Goal: Information Seeking & Learning: Understand process/instructions

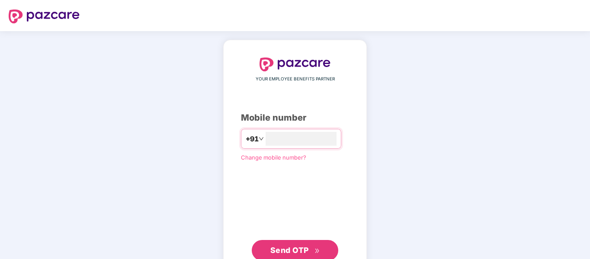
type input "**********"
click at [293, 249] on span "Send OTP" at bounding box center [290, 249] width 39 height 9
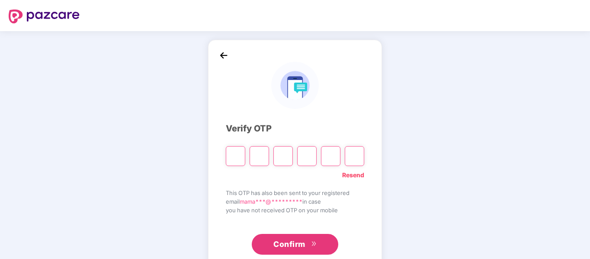
type input "*"
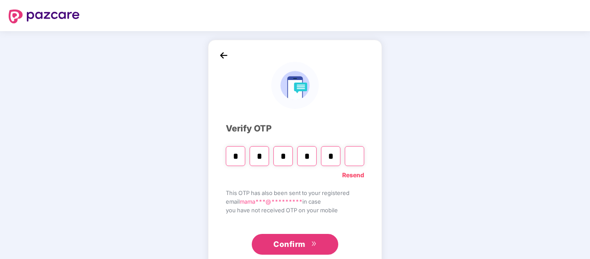
type input "*"
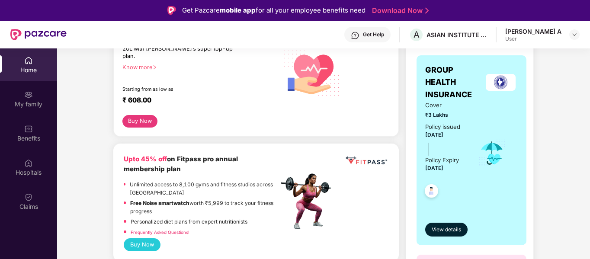
scroll to position [141, 0]
click at [454, 226] on span "View details" at bounding box center [446, 230] width 29 height 8
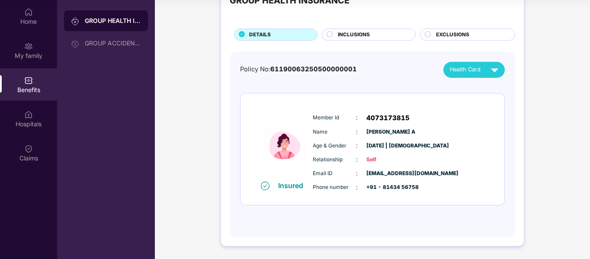
scroll to position [5, 0]
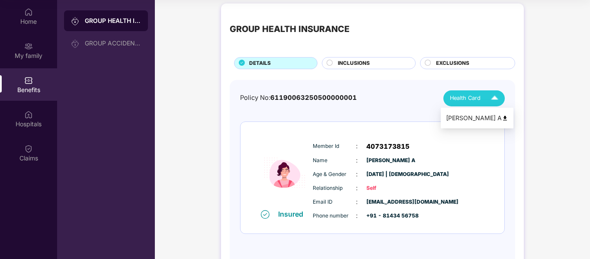
click at [502, 117] on img at bounding box center [505, 118] width 6 height 6
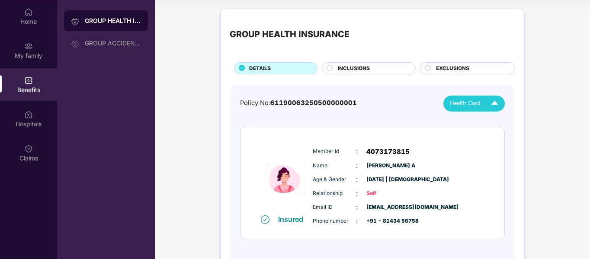
click at [329, 68] on circle at bounding box center [330, 68] width 6 height 6
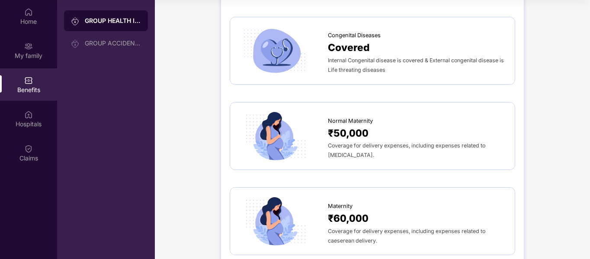
scroll to position [992, 0]
click at [345, 142] on span "Coverage for delivery expenses, including expenses related to [MEDICAL_DATA]." at bounding box center [407, 150] width 158 height 16
click at [345, 116] on span "Normal Maternity" at bounding box center [350, 120] width 45 height 9
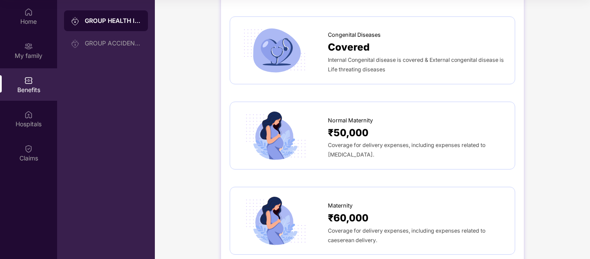
click at [341, 126] on span "₹50,000" at bounding box center [348, 133] width 41 height 16
click at [338, 142] on span "Coverage for delivery expenses, including expenses related to [MEDICAL_DATA]." at bounding box center [407, 150] width 158 height 16
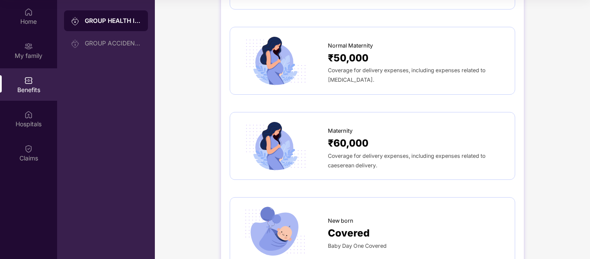
scroll to position [1067, 0]
click at [338, 136] on span "₹60,000" at bounding box center [348, 143] width 41 height 16
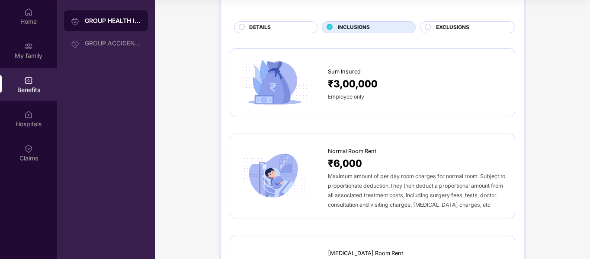
scroll to position [0, 0]
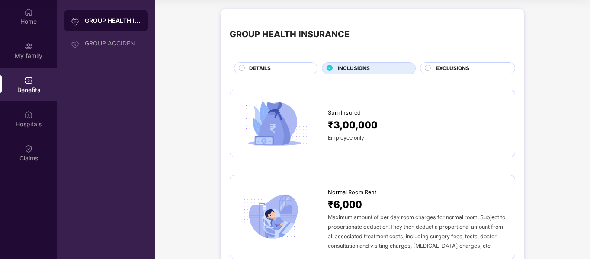
click at [430, 68] on circle at bounding box center [428, 68] width 6 height 6
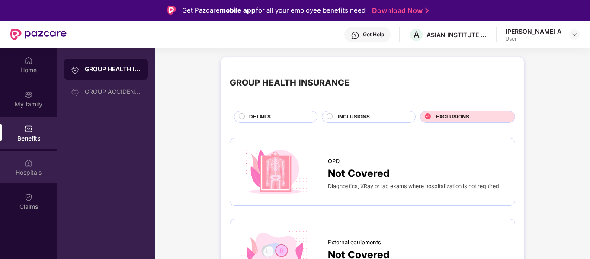
click at [27, 167] on img at bounding box center [28, 163] width 9 height 9
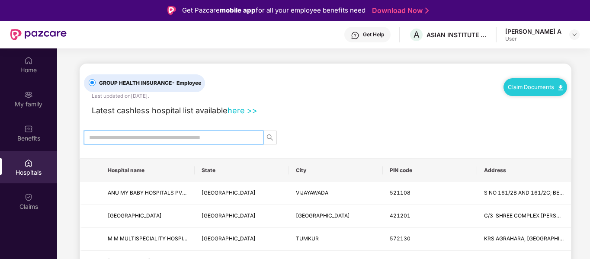
click at [151, 135] on input "text" at bounding box center [170, 138] width 162 height 10
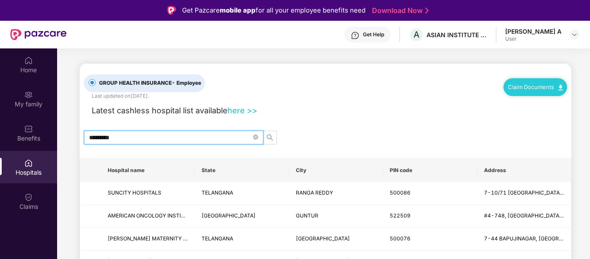
type input "*********"
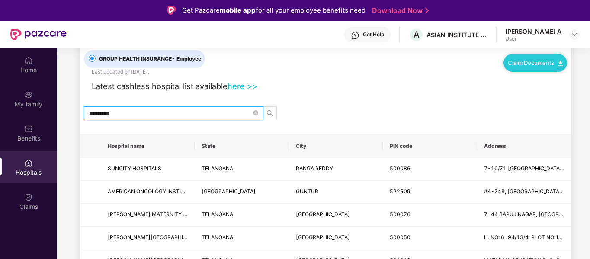
scroll to position [25, 0]
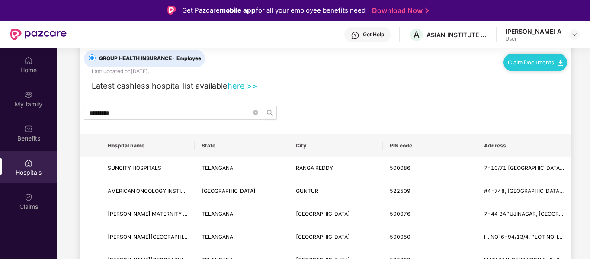
click at [534, 63] on link "Claim Documents" at bounding box center [535, 62] width 55 height 7
click at [530, 94] on link "Claim Process" at bounding box center [538, 95] width 56 height 19
click at [539, 61] on link "Claim Documents" at bounding box center [535, 62] width 55 height 7
click at [533, 80] on link "Claim Form" at bounding box center [538, 78] width 56 height 19
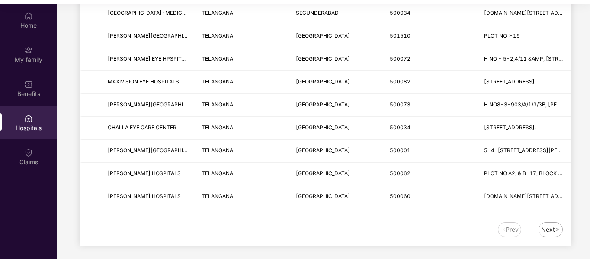
scroll to position [48, 0]
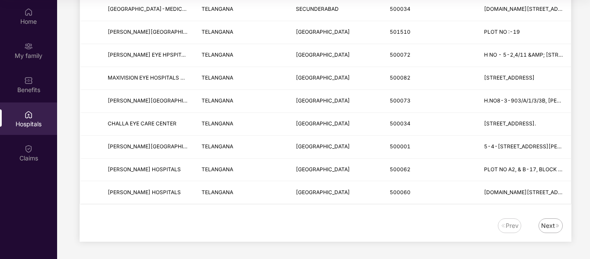
click at [546, 227] on div "Next" at bounding box center [548, 226] width 14 height 10
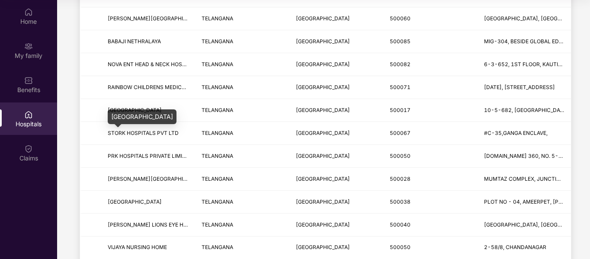
scroll to position [310, 0]
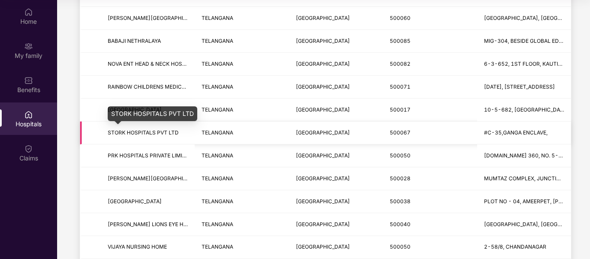
click at [129, 133] on span "STORK HOSPITALS PVT LTD" at bounding box center [143, 132] width 71 height 6
click at [136, 107] on div "STORK HOSPITALS PVT LTD" at bounding box center [153, 113] width 90 height 15
click at [152, 133] on span "STORK HOSPITALS PVT LTD" at bounding box center [143, 132] width 71 height 6
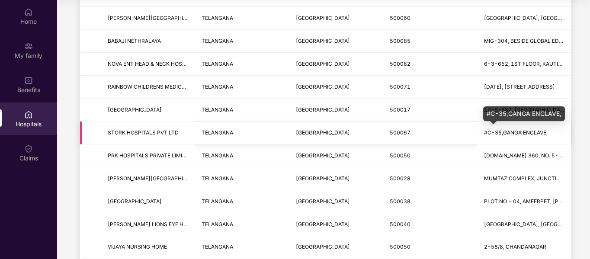
click at [522, 132] on span "#C-35,GANGA ENCLAVE," at bounding box center [516, 132] width 64 height 6
click at [516, 114] on div "#C-35,GANGA ENCLAVE," at bounding box center [524, 113] width 82 height 15
click at [186, 135] on span "STORK HOSPITALS PVT LTD" at bounding box center [148, 133] width 80 height 8
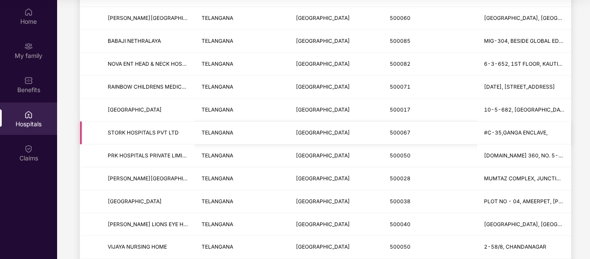
click at [186, 135] on span "STORK HOSPITALS PVT LTD" at bounding box center [148, 133] width 80 height 8
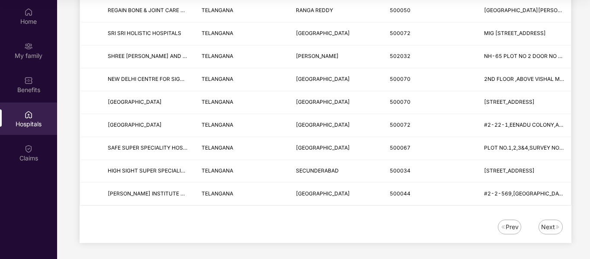
scroll to position [1075, 0]
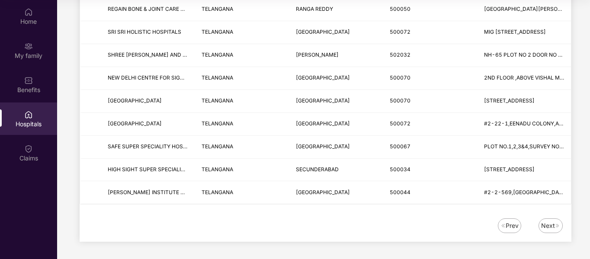
click at [548, 223] on div "Next" at bounding box center [548, 226] width 14 height 10
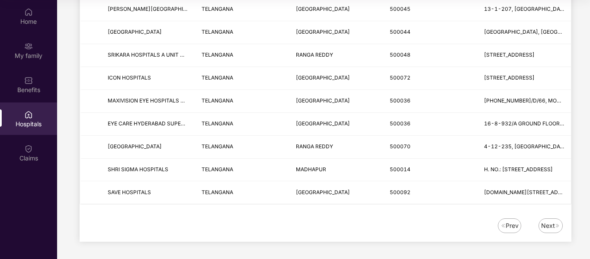
click at [548, 226] on div "Next" at bounding box center [548, 226] width 14 height 10
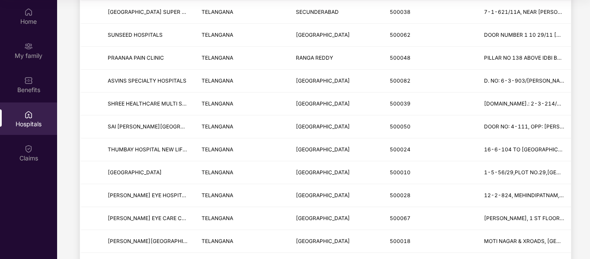
scroll to position [293, 0]
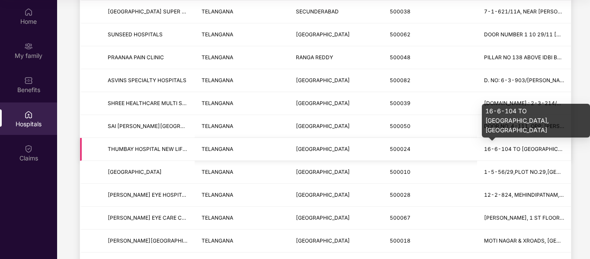
click at [505, 148] on span "16-6-104 TO [GEOGRAPHIC_DATA], [GEOGRAPHIC_DATA]" at bounding box center [558, 149] width 148 height 6
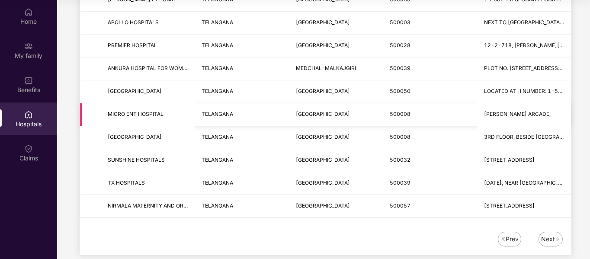
scroll to position [1075, 0]
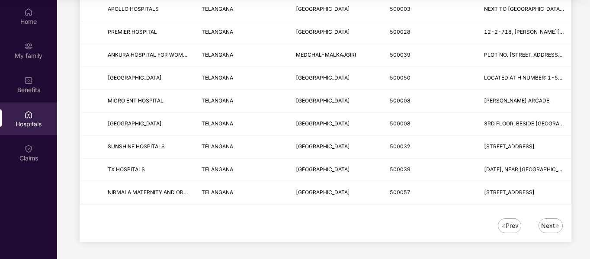
click at [546, 222] on div "Next" at bounding box center [548, 226] width 14 height 10
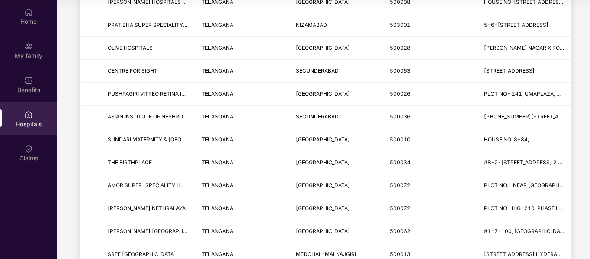
scroll to position [738, 0]
click at [135, 165] on span "THE BIRTHPLACE" at bounding box center [130, 163] width 44 height 6
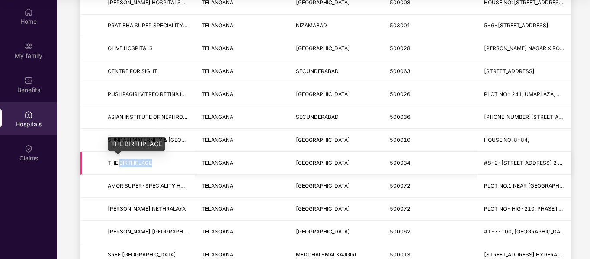
click at [135, 165] on span "THE BIRTHPLACE" at bounding box center [130, 163] width 44 height 6
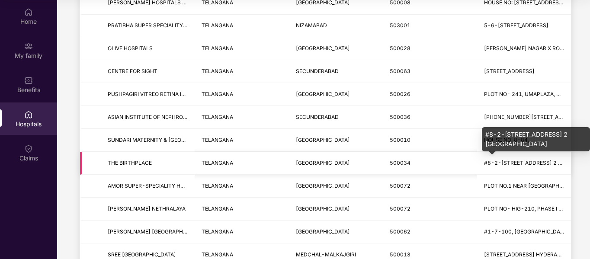
click at [509, 161] on span "#8-2-[STREET_ADDRESS] 2 [GEOGRAPHIC_DATA]" at bounding box center [548, 163] width 128 height 6
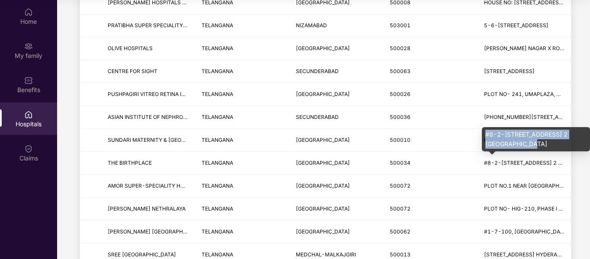
drag, startPoint x: 534, startPoint y: 146, endPoint x: 483, endPoint y: 131, distance: 53.6
click at [483, 131] on div "#8-2-[STREET_ADDRESS] 2 [GEOGRAPHIC_DATA]" at bounding box center [536, 139] width 108 height 24
copy div "#8-2-[STREET_ADDRESS] 2 [GEOGRAPHIC_DATA]"
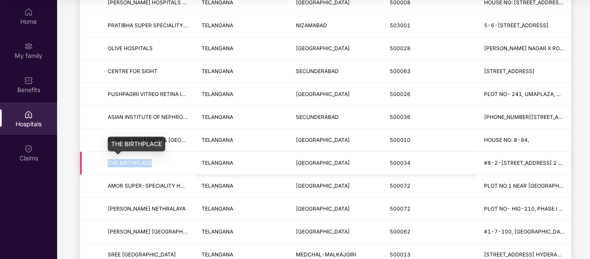
drag, startPoint x: 154, startPoint y: 163, endPoint x: 97, endPoint y: 164, distance: 56.3
click at [97, 164] on tr "THE BIRTHPLACE [GEOGRAPHIC_DATA] [GEOGRAPHIC_DATA] 500034 #8-2-[STREET_ADDRESS]…" at bounding box center [325, 163] width 491 height 23
copy span "THE BIRTHPLACE"
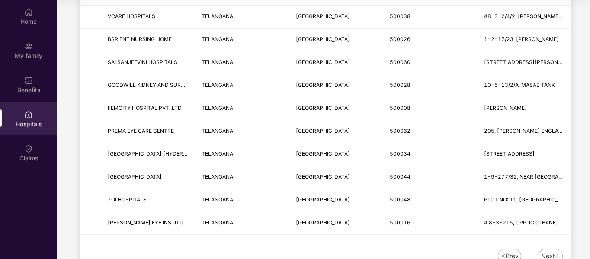
scroll to position [1075, 0]
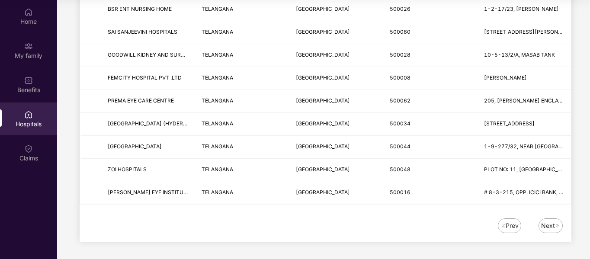
click at [544, 226] on div "Next" at bounding box center [548, 226] width 14 height 10
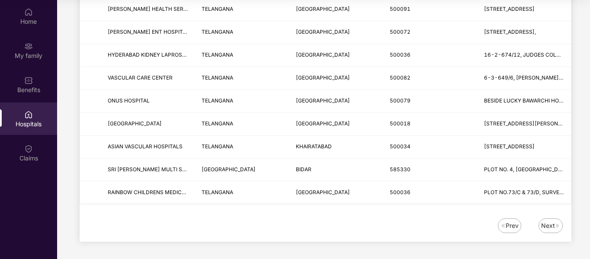
click at [548, 227] on div "Next" at bounding box center [548, 226] width 14 height 10
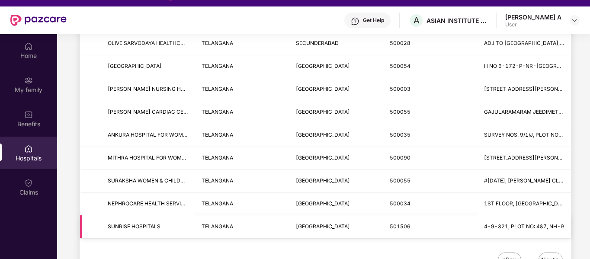
scroll to position [48, 0]
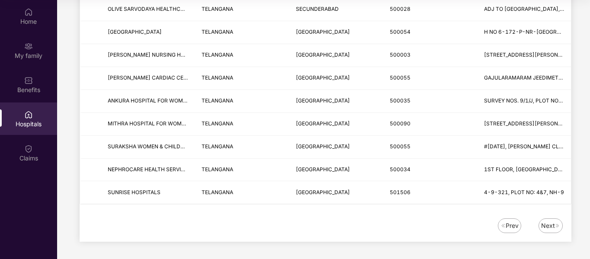
click at [550, 229] on div "Next" at bounding box center [548, 226] width 14 height 10
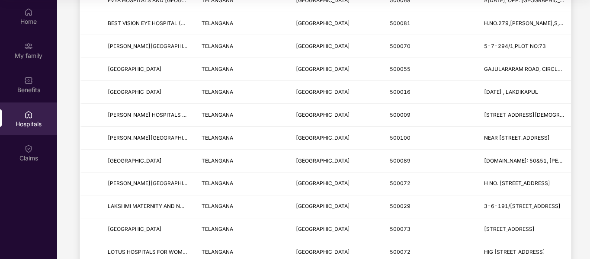
scroll to position [1075, 0]
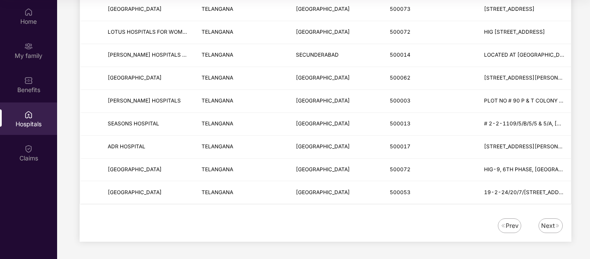
click at [552, 228] on div "Next" at bounding box center [548, 226] width 14 height 10
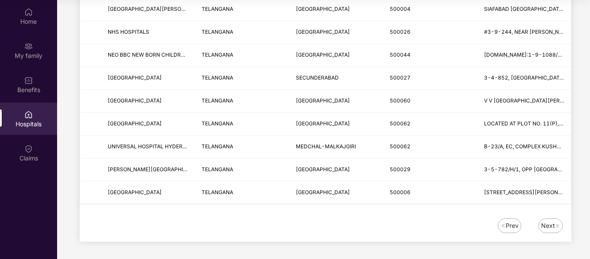
click at [546, 225] on div "Next" at bounding box center [548, 226] width 14 height 10
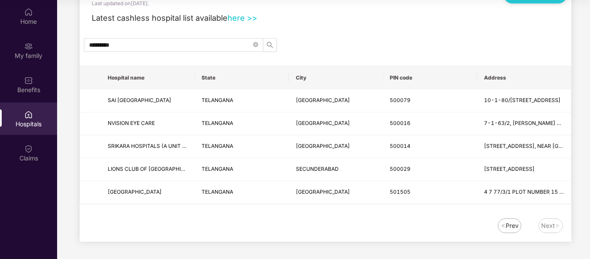
scroll to position [44, 0]
click at [548, 229] on div "Next" at bounding box center [548, 226] width 14 height 10
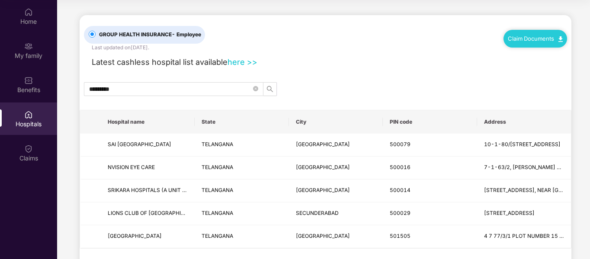
click at [240, 64] on link "here >>" at bounding box center [243, 62] width 30 height 10
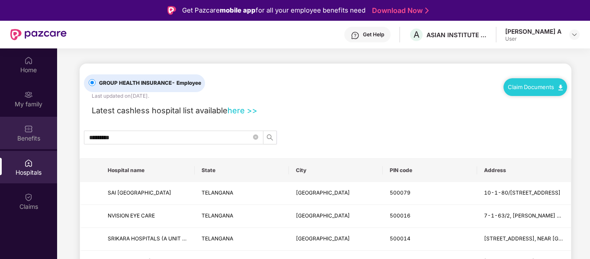
click at [27, 135] on div "Benefits" at bounding box center [28, 138] width 57 height 9
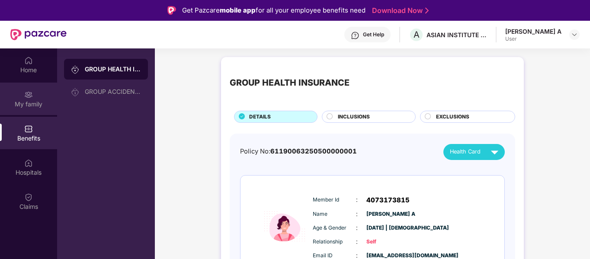
click at [32, 97] on img at bounding box center [28, 94] width 9 height 9
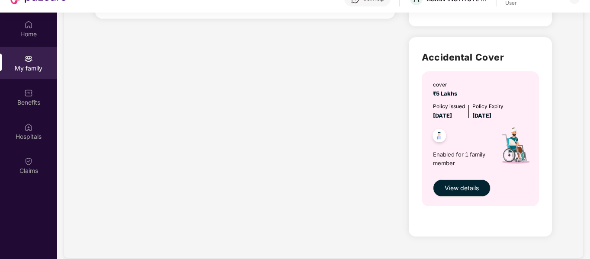
scroll to position [37, 0]
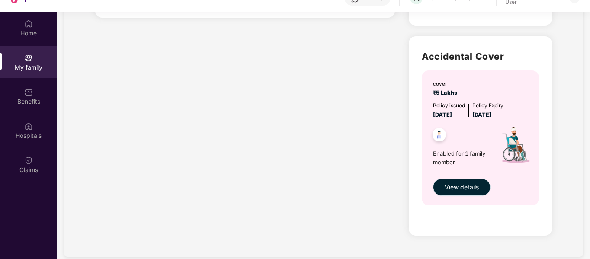
click at [461, 187] on span "View details" at bounding box center [462, 188] width 34 height 10
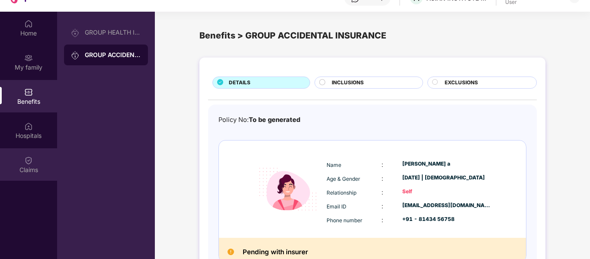
click at [26, 163] on img at bounding box center [28, 160] width 9 height 9
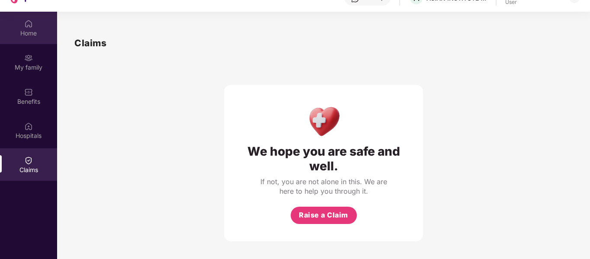
click at [29, 26] on img at bounding box center [28, 23] width 9 height 9
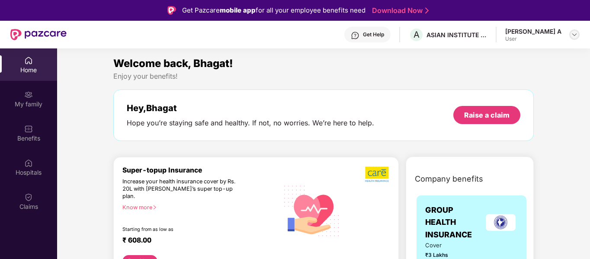
click at [573, 36] on img at bounding box center [574, 34] width 7 height 7
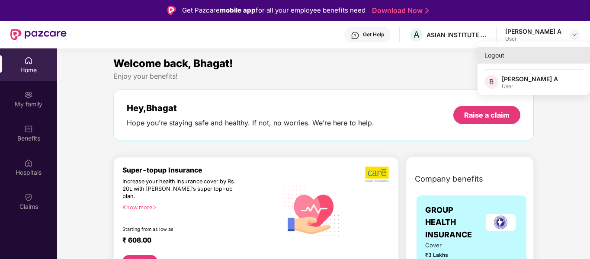
click at [516, 52] on div "Logout" at bounding box center [534, 55] width 113 height 17
